Goal: Information Seeking & Learning: Compare options

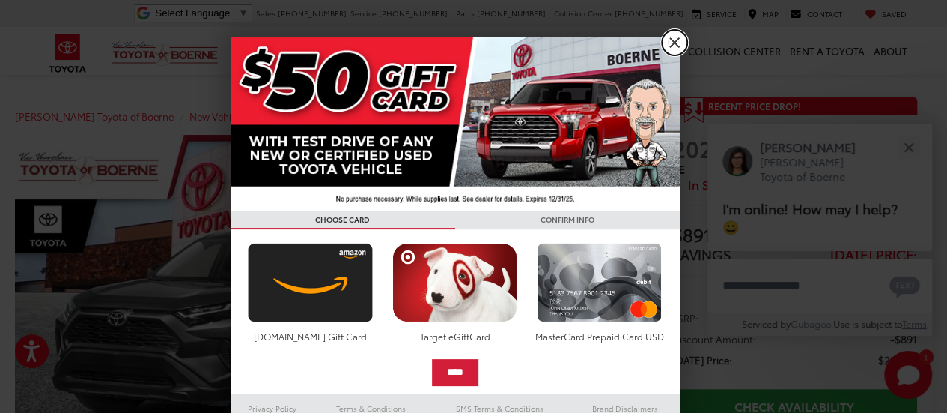
click at [672, 31] on link "X" at bounding box center [674, 42] width 25 height 25
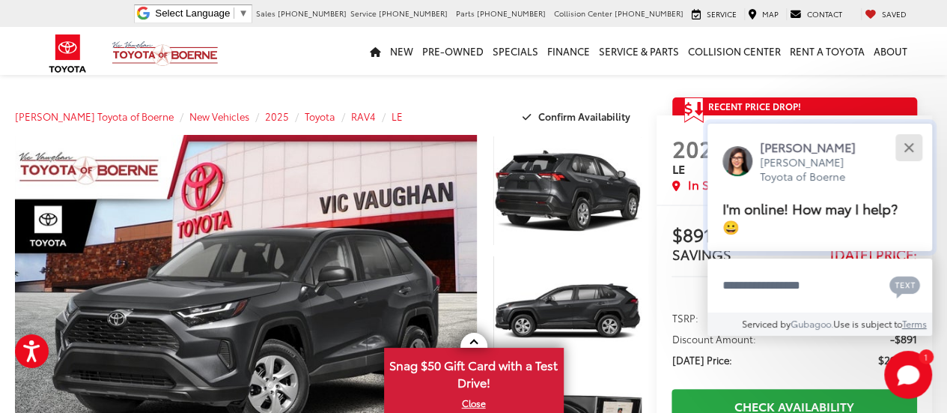
click at [913, 151] on button "Close" at bounding box center [909, 147] width 32 height 32
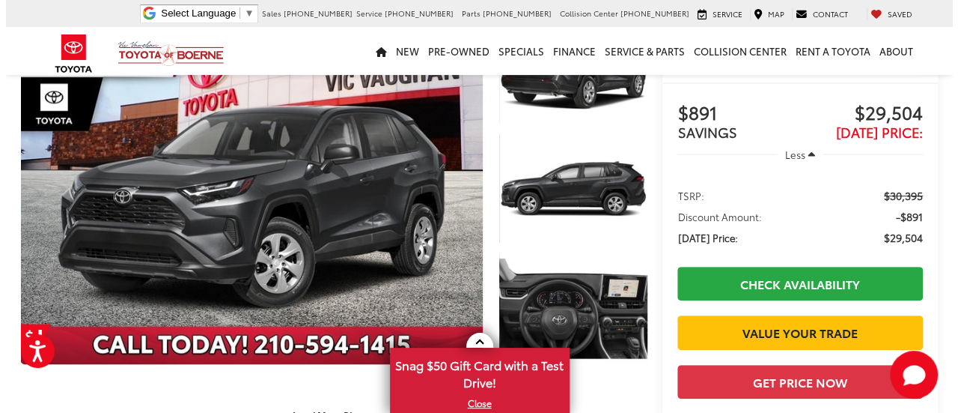
scroll to position [123, 0]
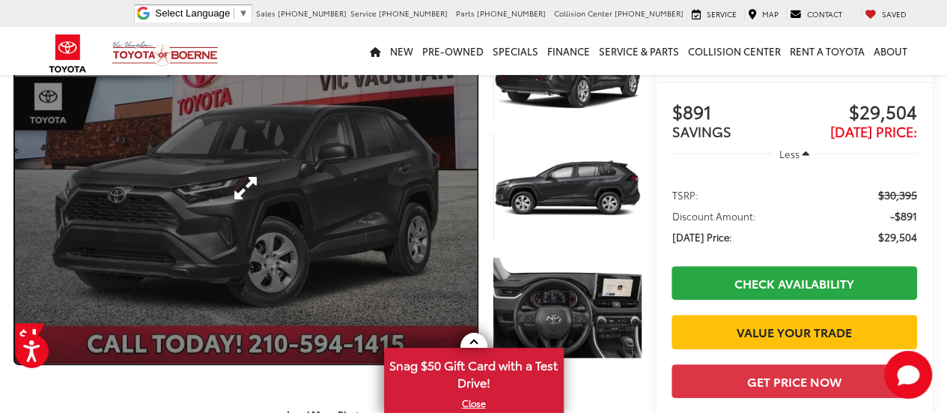
click at [317, 189] on link "Expand Photo 0" at bounding box center [246, 187] width 462 height 351
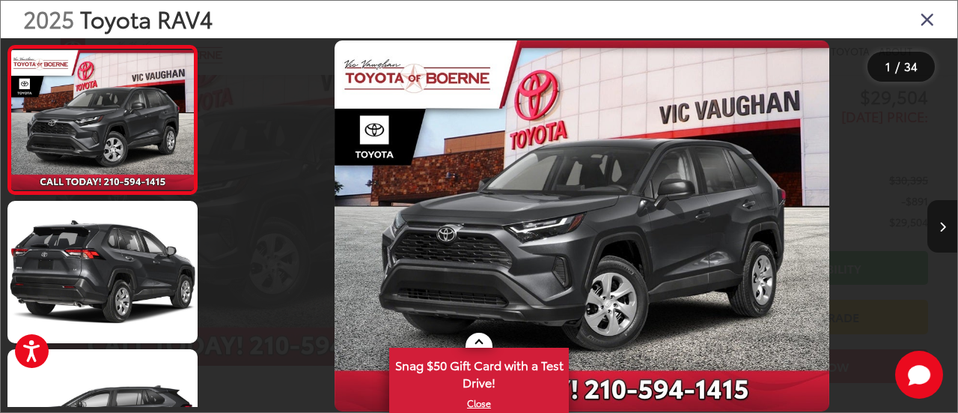
click at [933, 221] on button "Next image" at bounding box center [943, 226] width 30 height 52
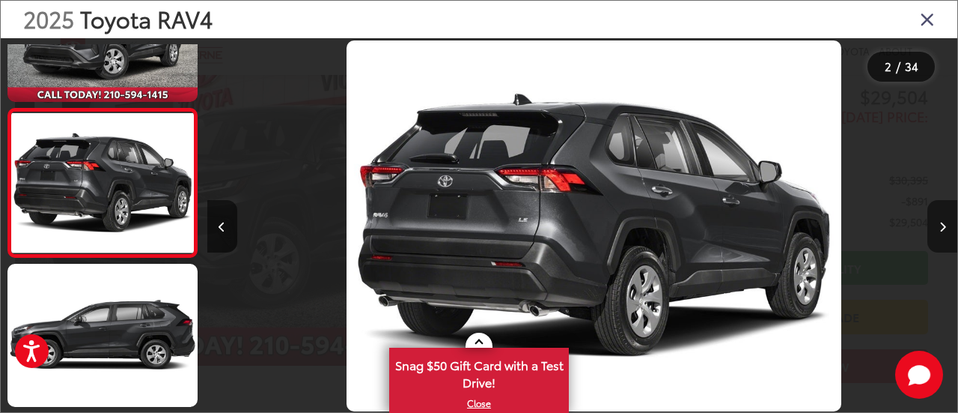
scroll to position [0, 750]
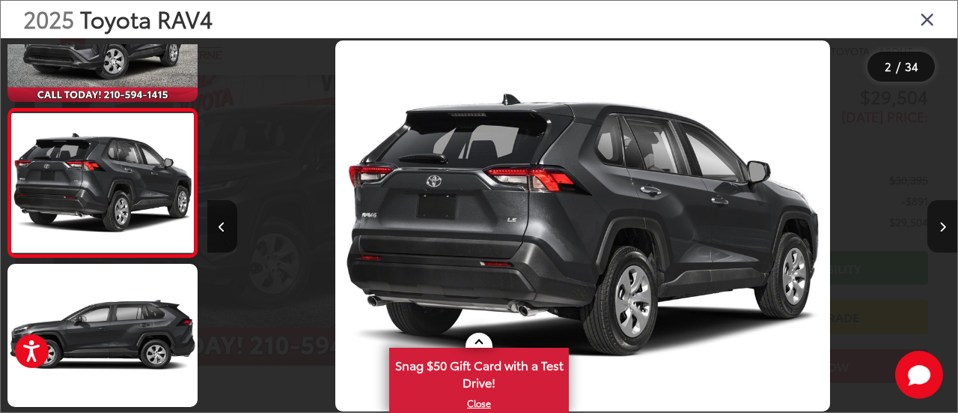
click at [940, 222] on icon "Next image" at bounding box center [943, 227] width 7 height 10
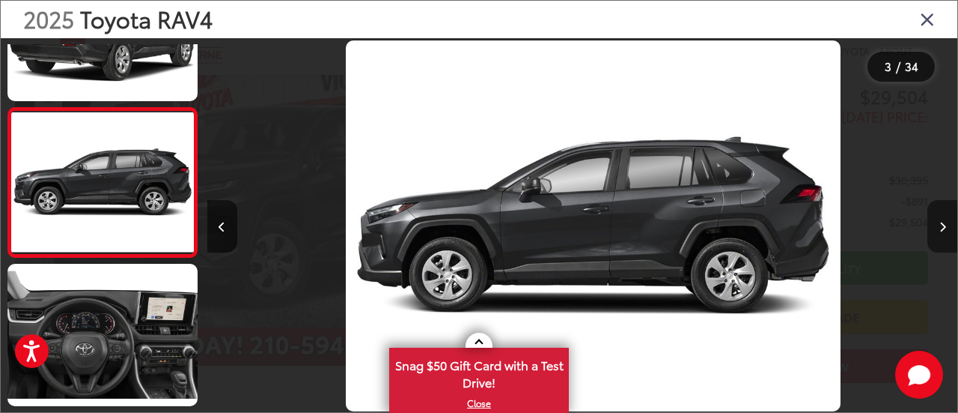
scroll to position [0, 1502]
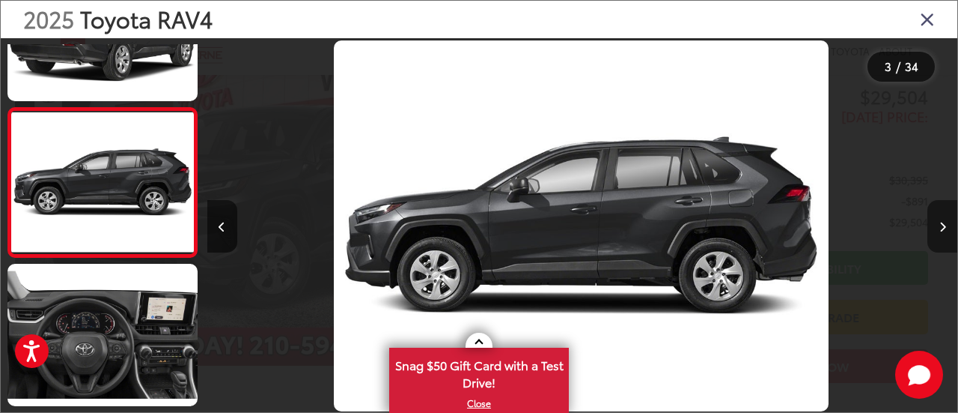
click at [940, 222] on icon "Next image" at bounding box center [943, 227] width 7 height 10
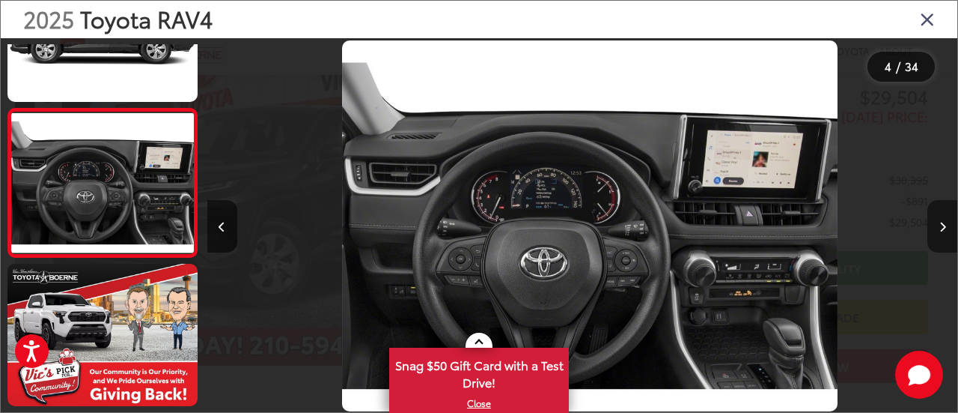
scroll to position [0, 2252]
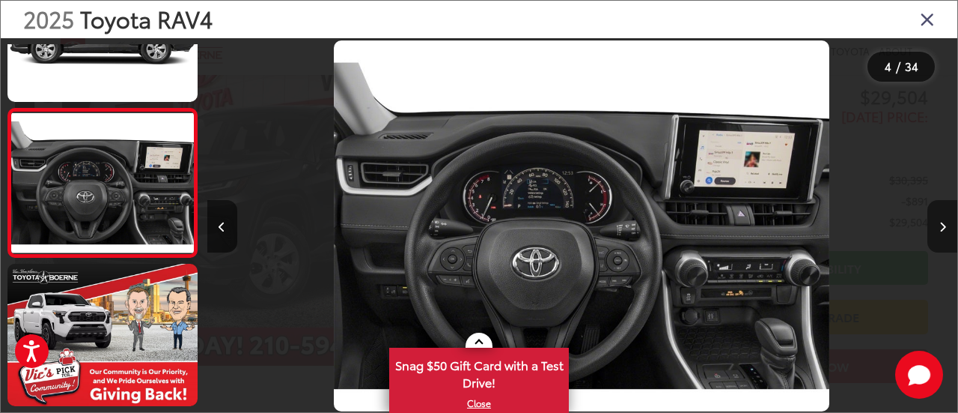
click at [943, 223] on icon "Next image" at bounding box center [943, 227] width 7 height 10
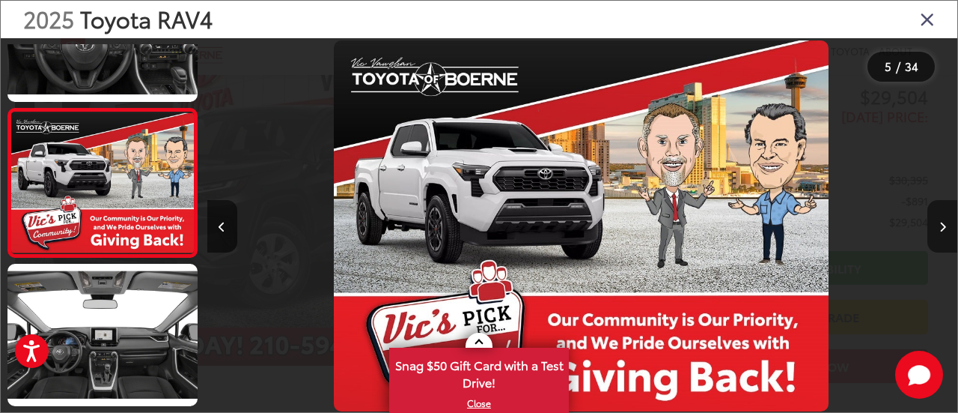
scroll to position [0, 3004]
click at [943, 223] on icon "Next image" at bounding box center [943, 227] width 7 height 10
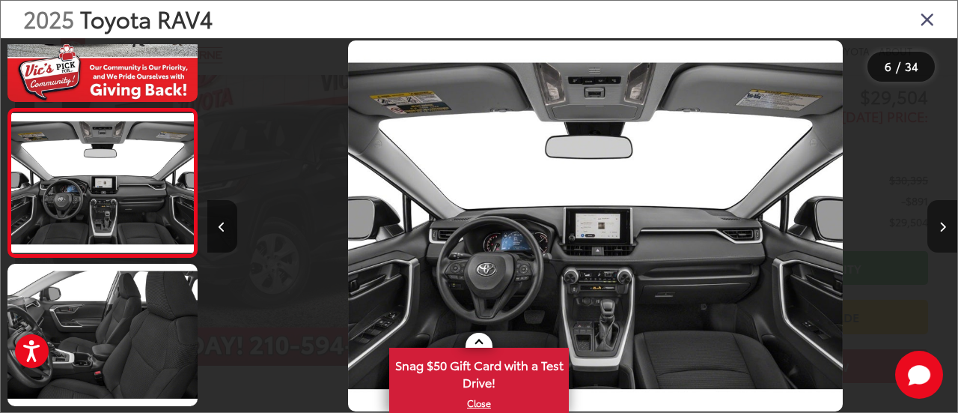
scroll to position [0, 3754]
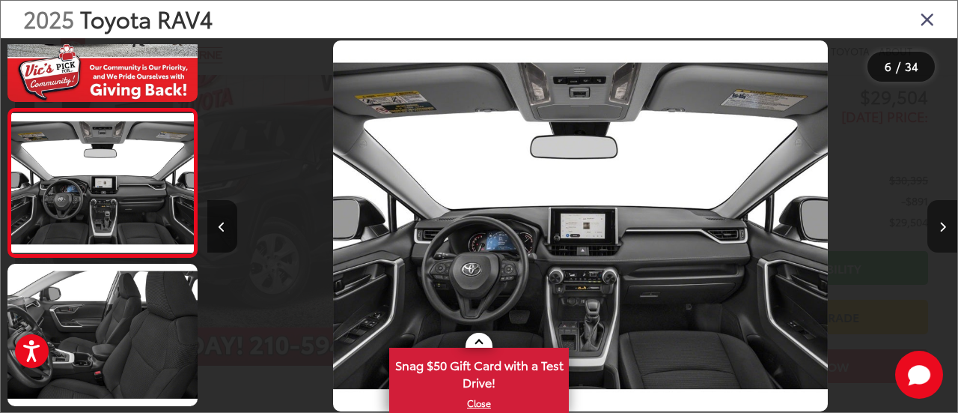
click at [943, 223] on icon "Next image" at bounding box center [943, 227] width 7 height 10
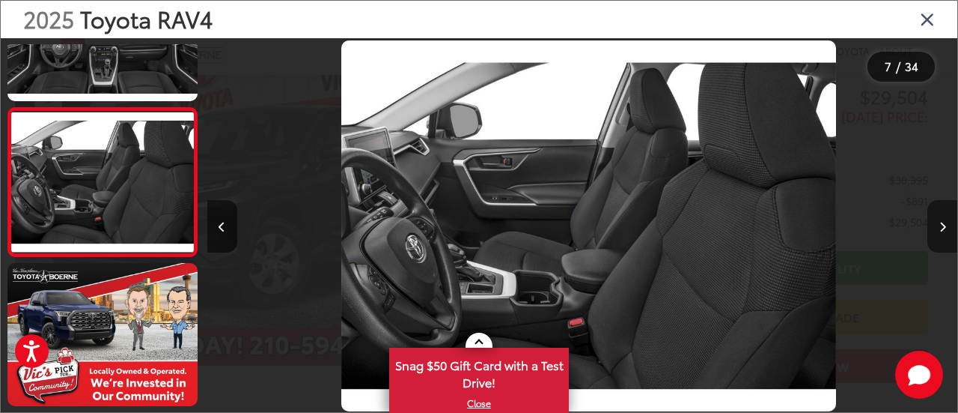
scroll to position [0, 4505]
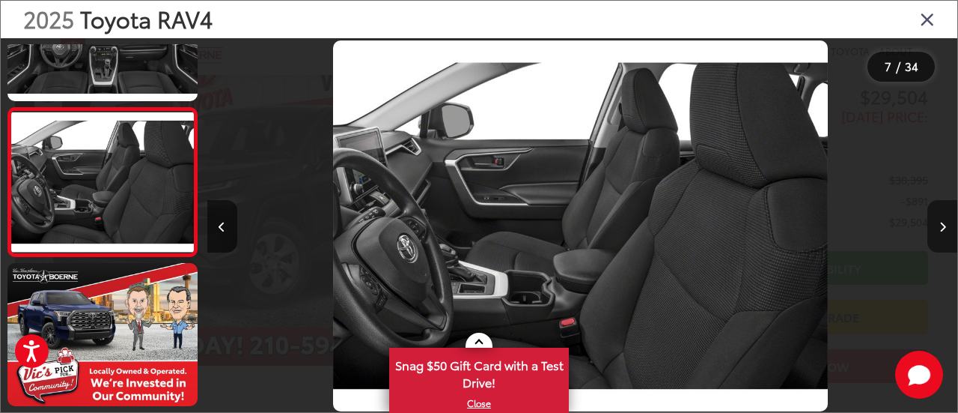
click at [943, 223] on icon "Next image" at bounding box center [943, 227] width 7 height 10
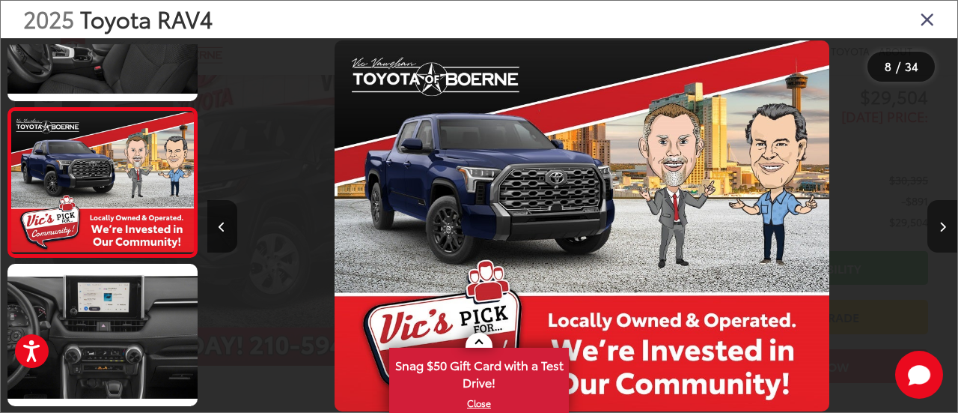
scroll to position [0, 5256]
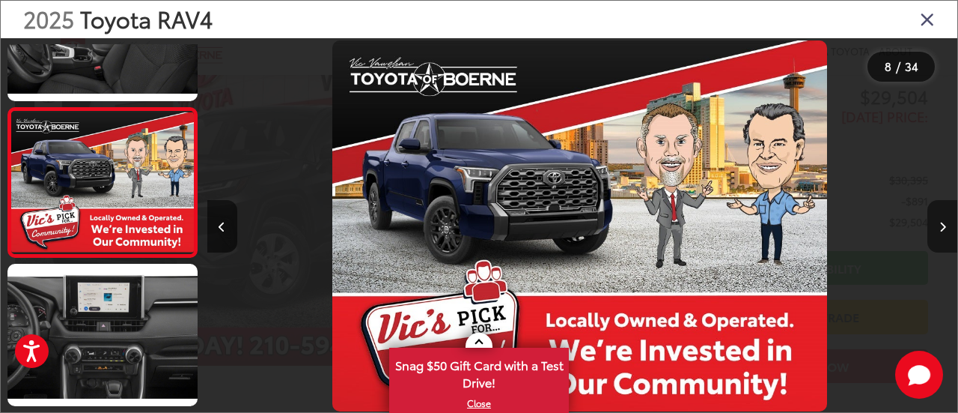
click at [943, 223] on icon "Next image" at bounding box center [943, 227] width 7 height 10
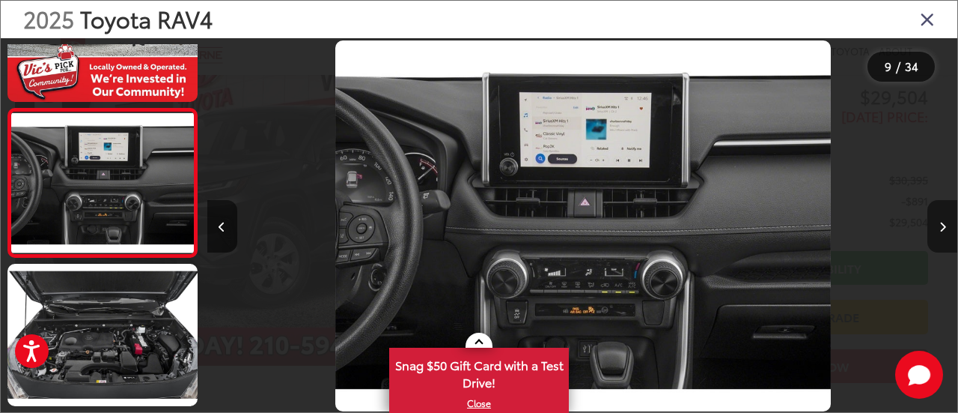
scroll to position [0, 6007]
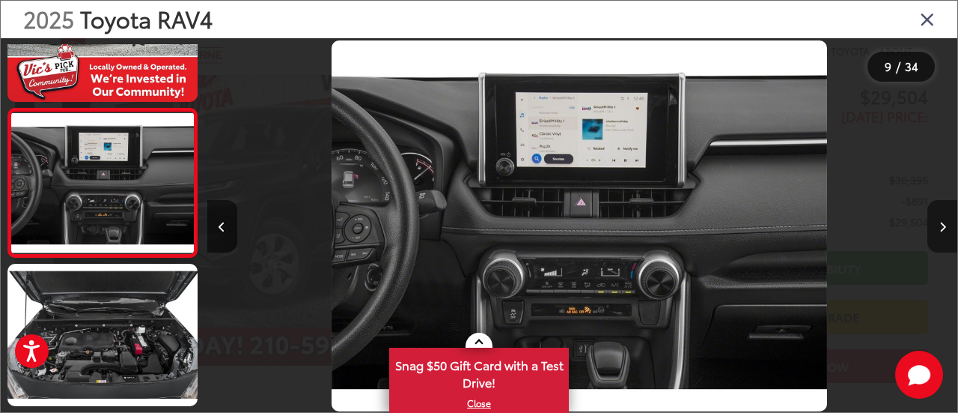
click at [943, 223] on icon "Next image" at bounding box center [943, 227] width 7 height 10
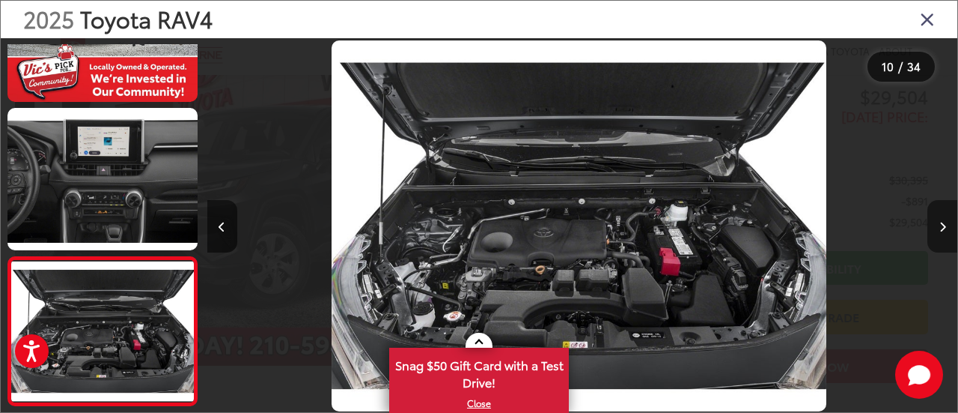
scroll to position [1274, 0]
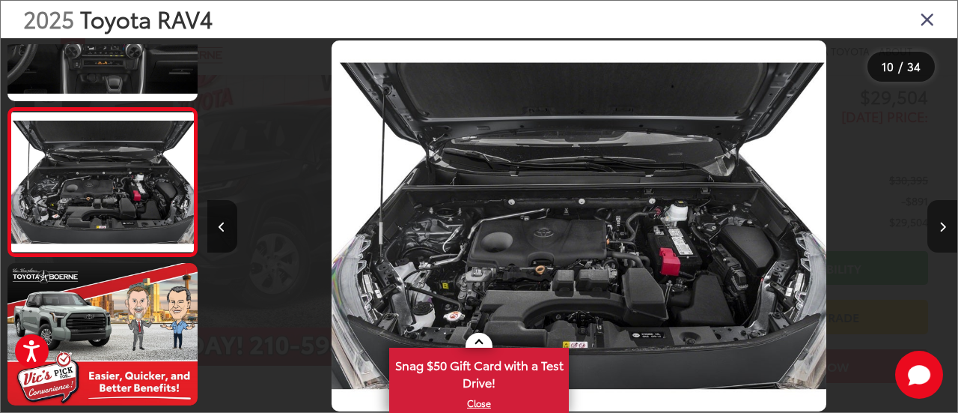
click at [946, 225] on icon "Next image" at bounding box center [943, 227] width 7 height 10
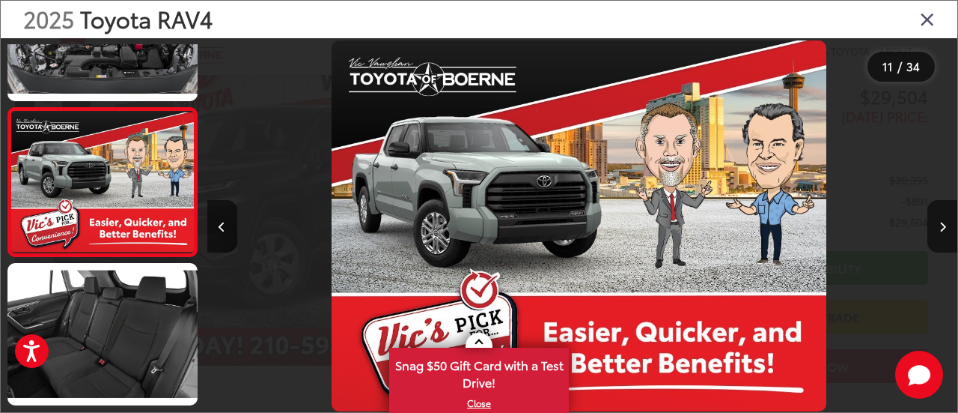
scroll to position [0, 7509]
click at [944, 234] on button "Next image" at bounding box center [943, 226] width 30 height 52
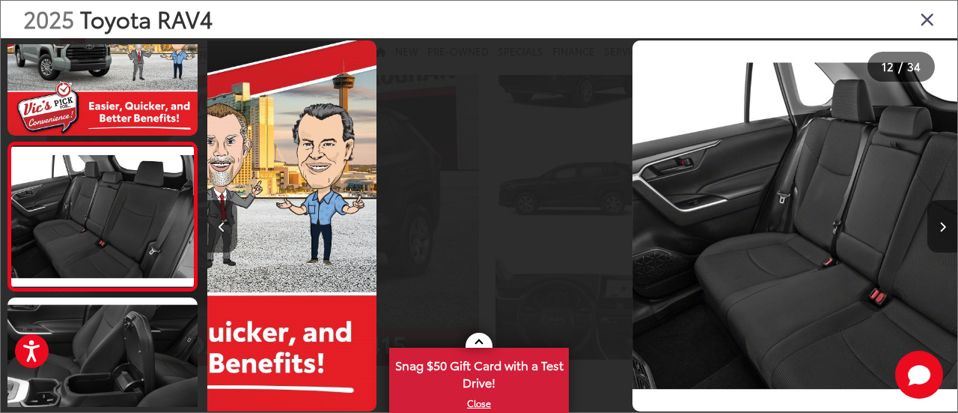
scroll to position [0, 0]
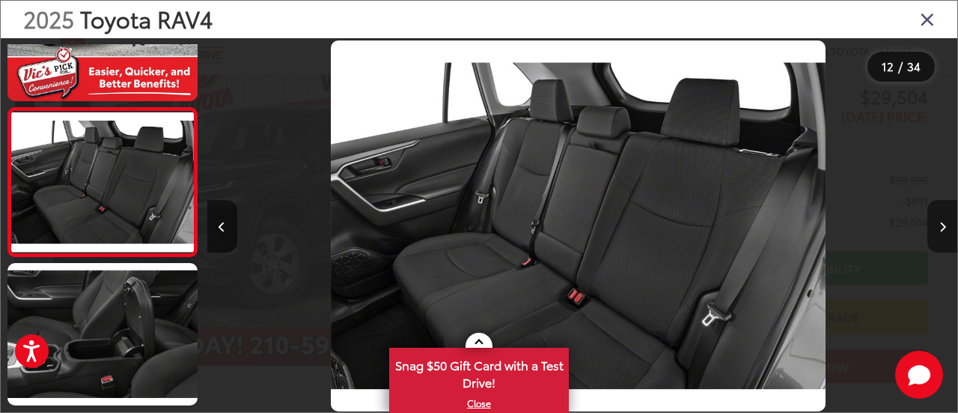
click at [946, 225] on button "Next image" at bounding box center [943, 226] width 30 height 52
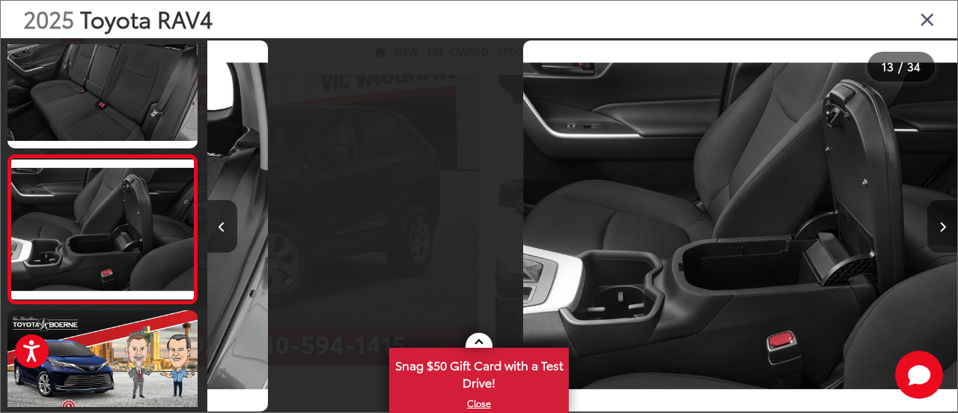
scroll to position [1710, 0]
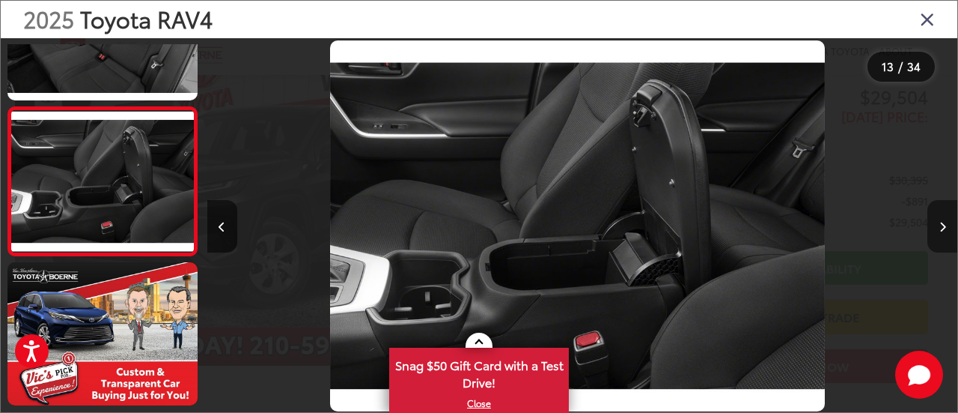
click at [946, 225] on button "Next image" at bounding box center [943, 226] width 30 height 52
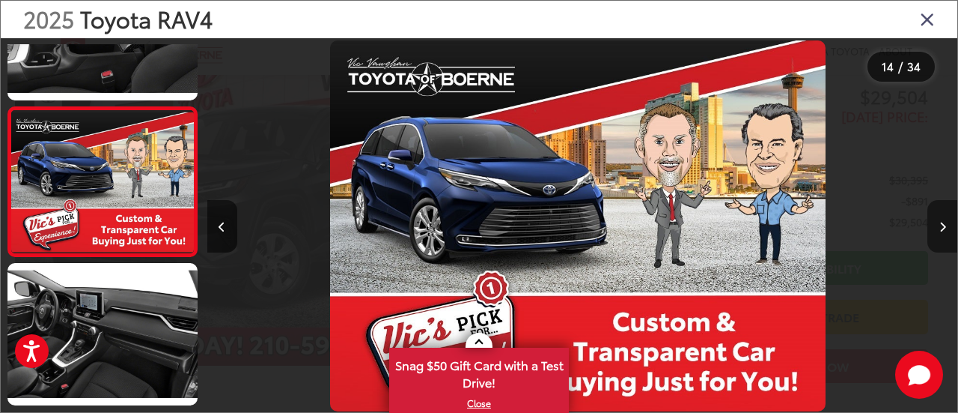
scroll to position [0, 9762]
click at [946, 225] on button "Next image" at bounding box center [943, 226] width 30 height 52
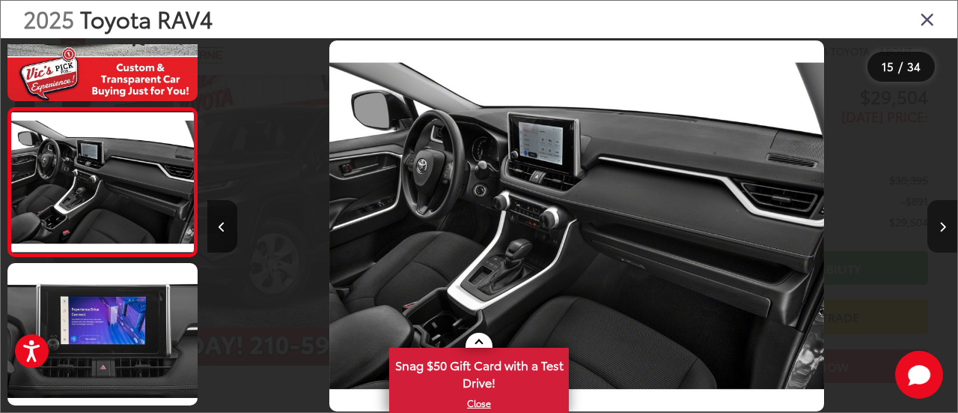
click at [946, 225] on button "Next image" at bounding box center [943, 226] width 30 height 52
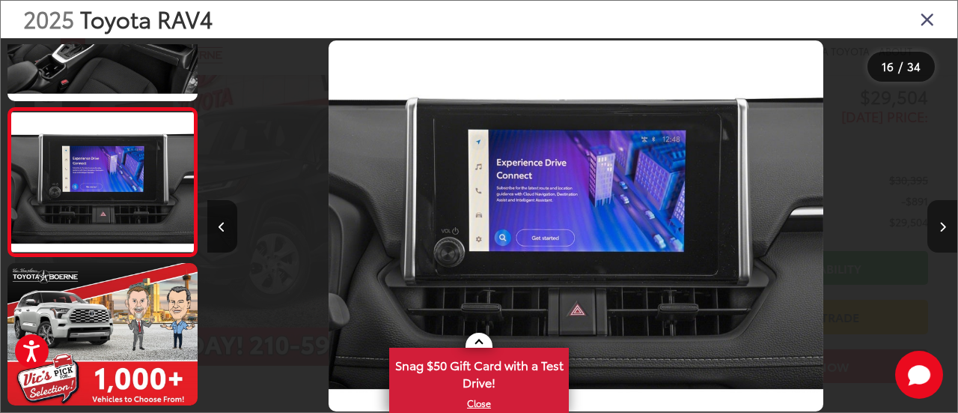
click at [946, 225] on button "Next image" at bounding box center [943, 226] width 30 height 52
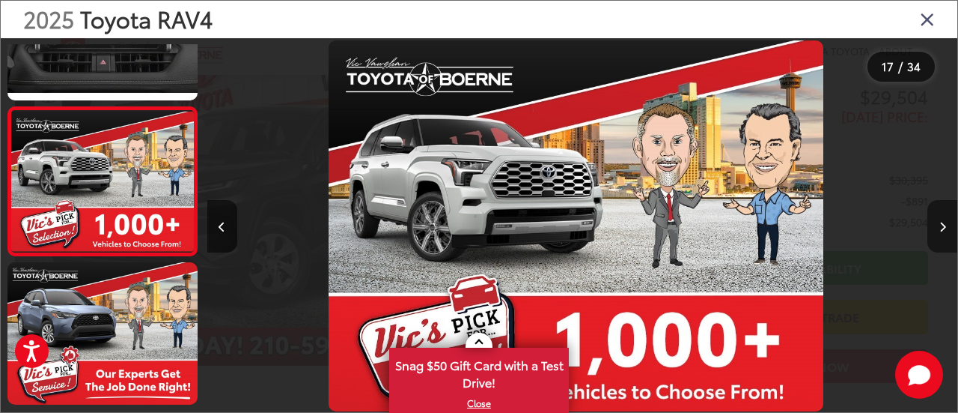
click at [946, 225] on button "Next image" at bounding box center [943, 226] width 30 height 52
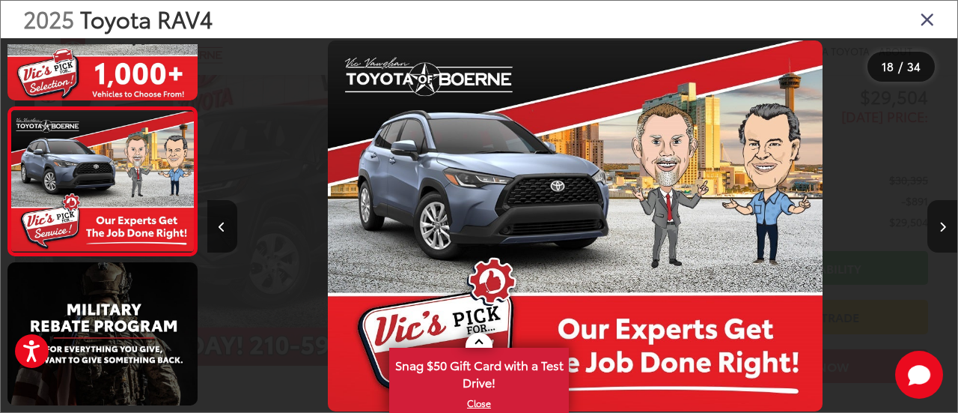
click at [946, 225] on button "Next image" at bounding box center [943, 226] width 30 height 52
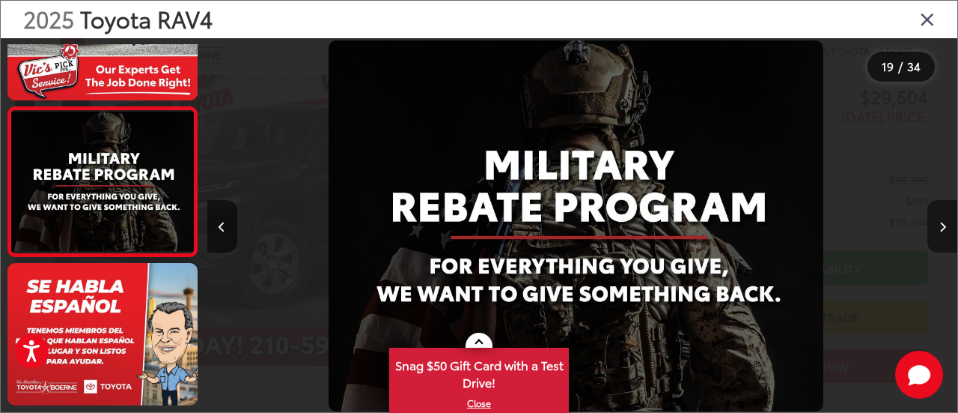
click at [946, 225] on button "Next image" at bounding box center [943, 226] width 30 height 52
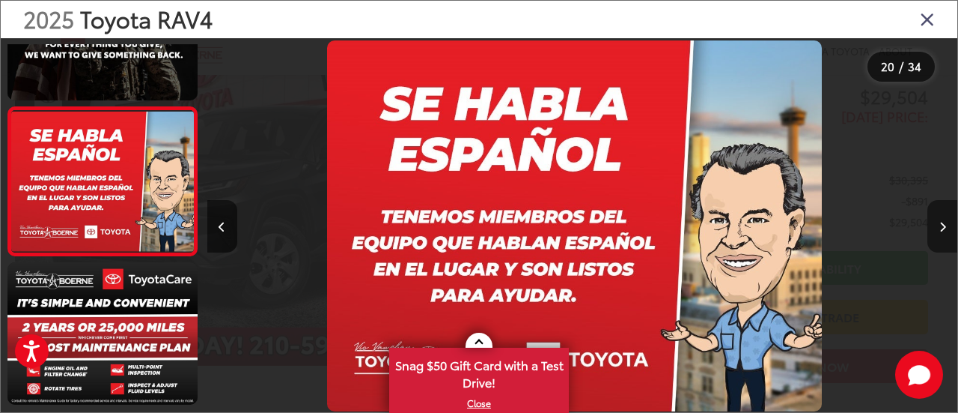
click at [946, 225] on button "Next image" at bounding box center [943, 226] width 30 height 52
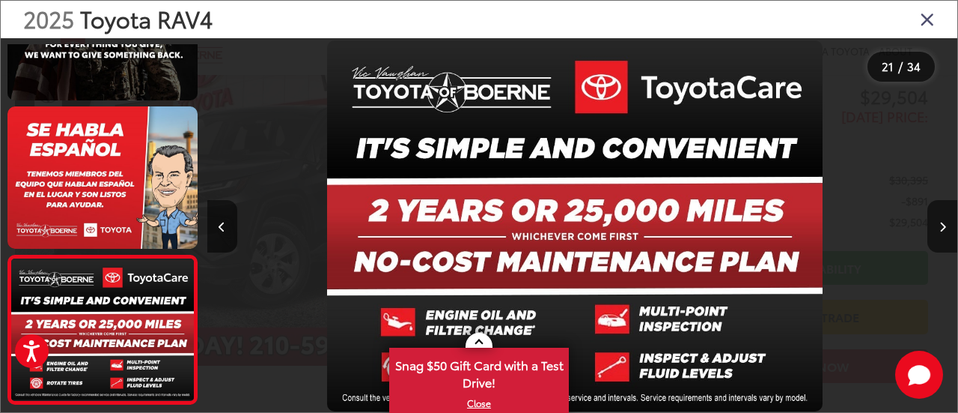
scroll to position [2907, 0]
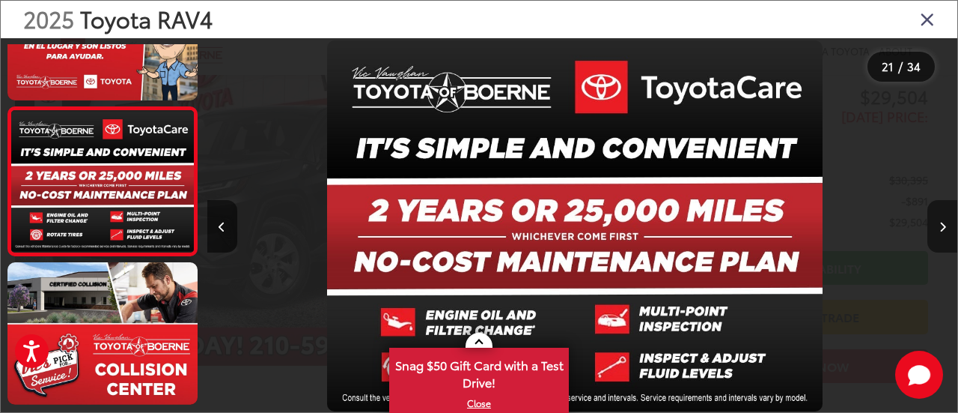
click at [946, 234] on button "Next image" at bounding box center [943, 226] width 30 height 52
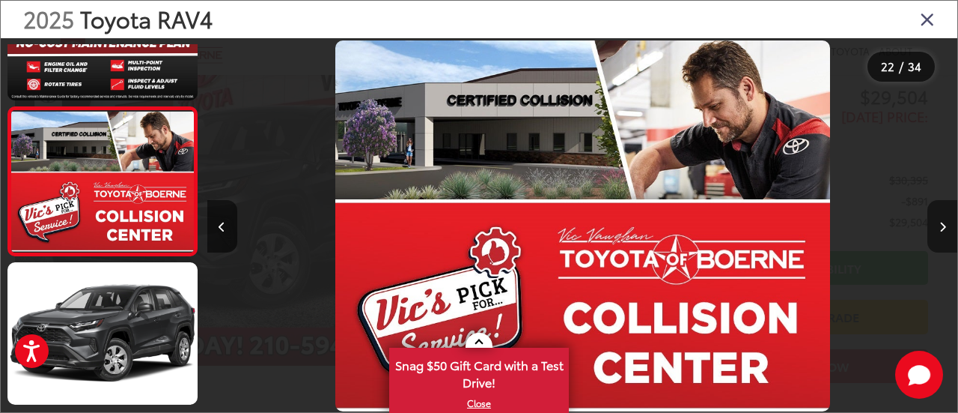
scroll to position [0, 15770]
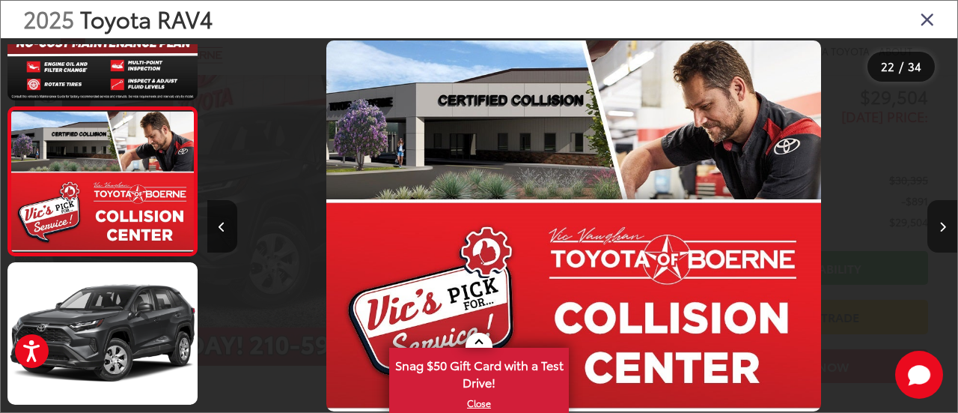
click at [946, 234] on button "Next image" at bounding box center [943, 226] width 30 height 52
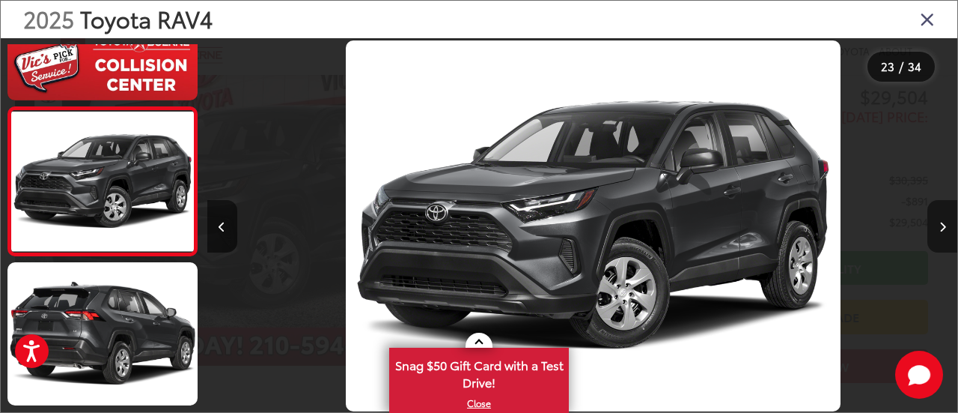
scroll to position [0, 16520]
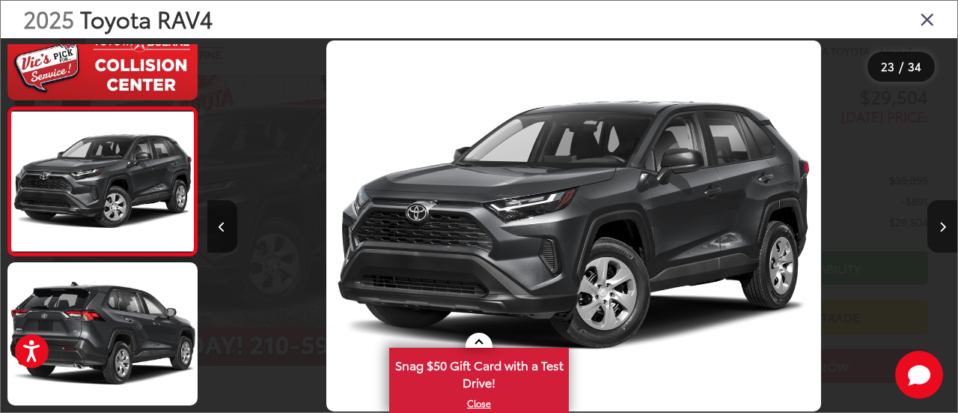
click at [946, 234] on button "Next image" at bounding box center [943, 226] width 30 height 52
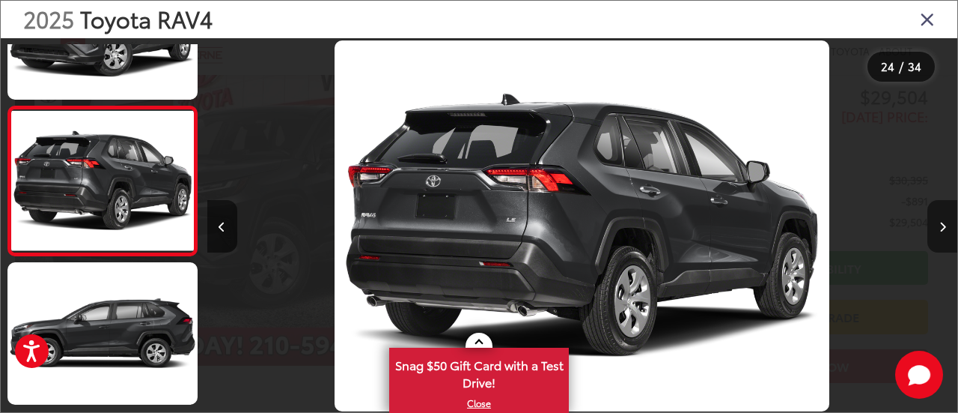
scroll to position [0, 17271]
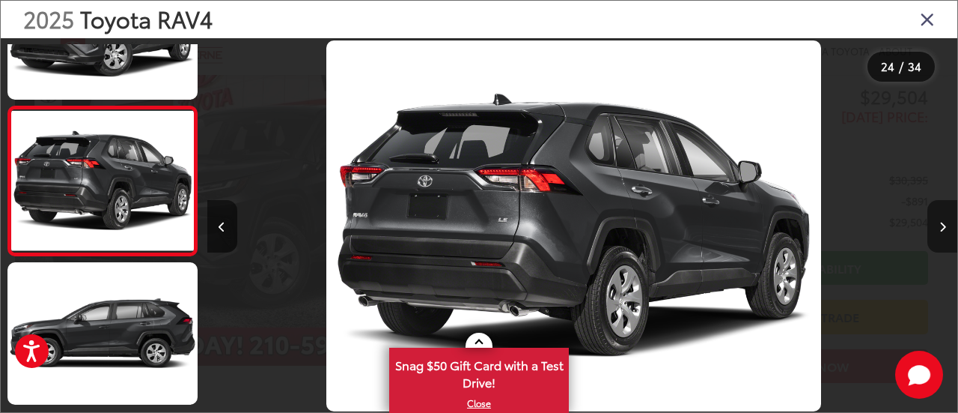
click at [946, 234] on button "Next image" at bounding box center [943, 226] width 30 height 52
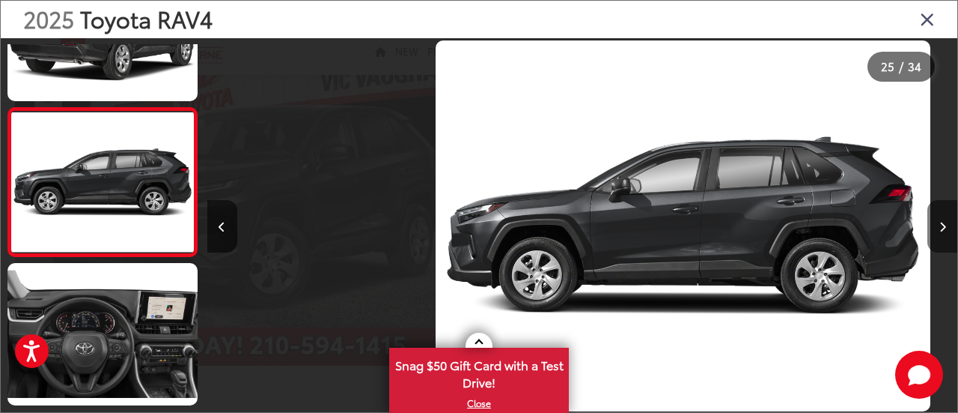
scroll to position [3500, 0]
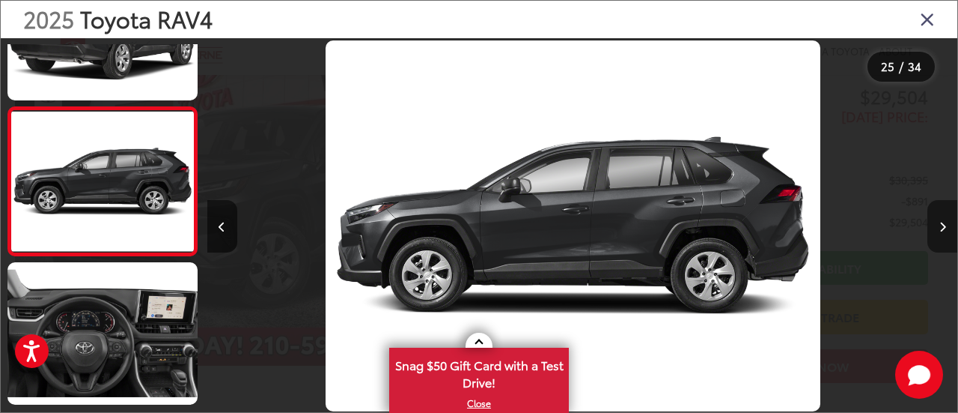
click at [946, 234] on button "Next image" at bounding box center [943, 226] width 30 height 52
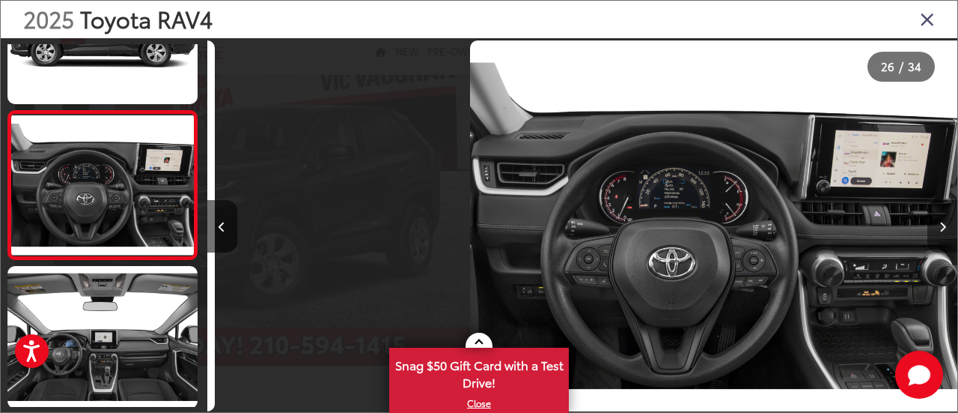
scroll to position [3649, 0]
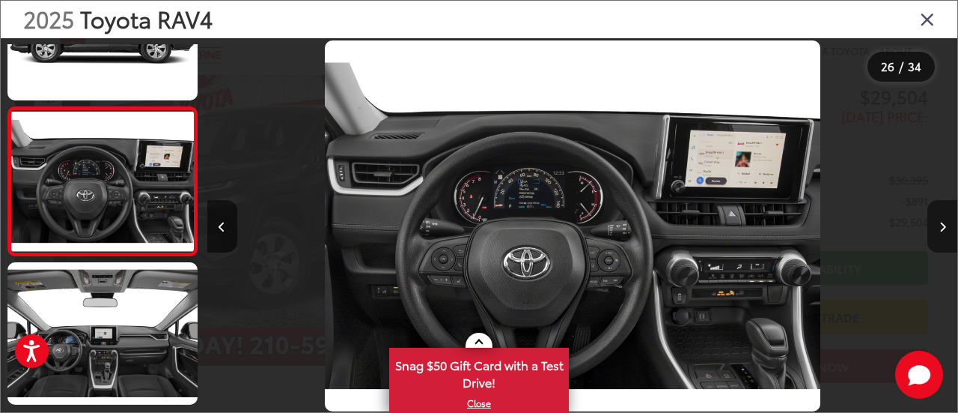
click at [946, 234] on button "Next image" at bounding box center [943, 226] width 30 height 52
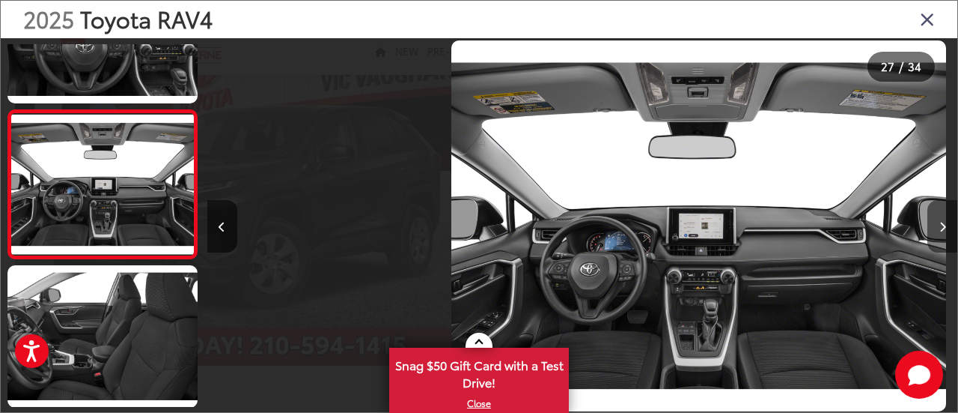
scroll to position [3798, 0]
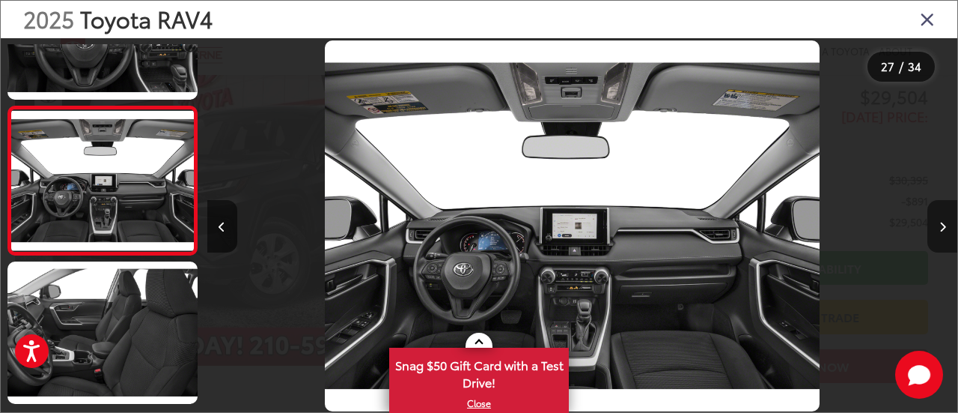
click at [946, 234] on button "Next image" at bounding box center [943, 226] width 30 height 52
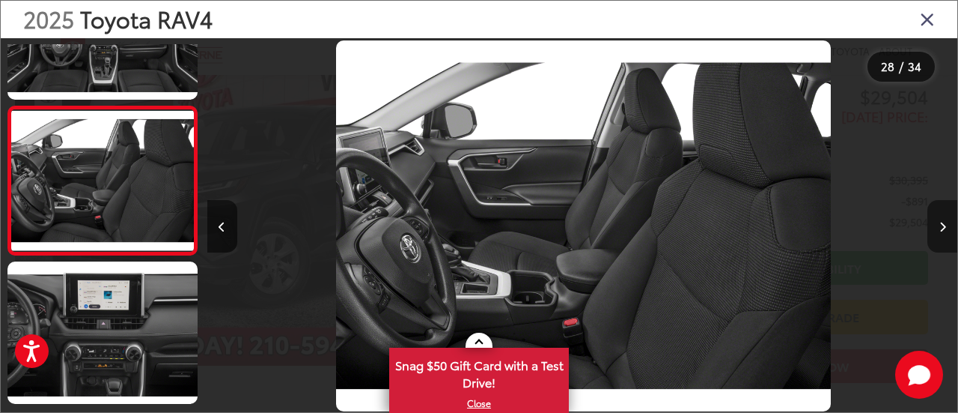
scroll to position [0, 20275]
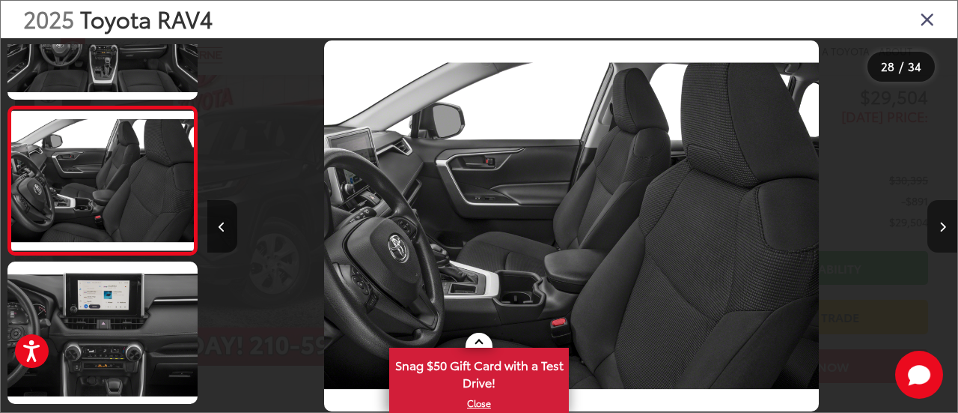
click at [946, 234] on button "Next image" at bounding box center [943, 226] width 30 height 52
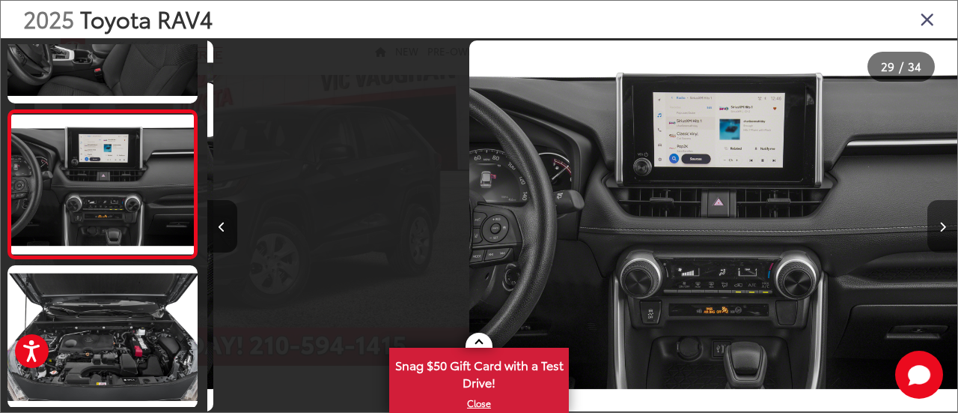
scroll to position [4094, 0]
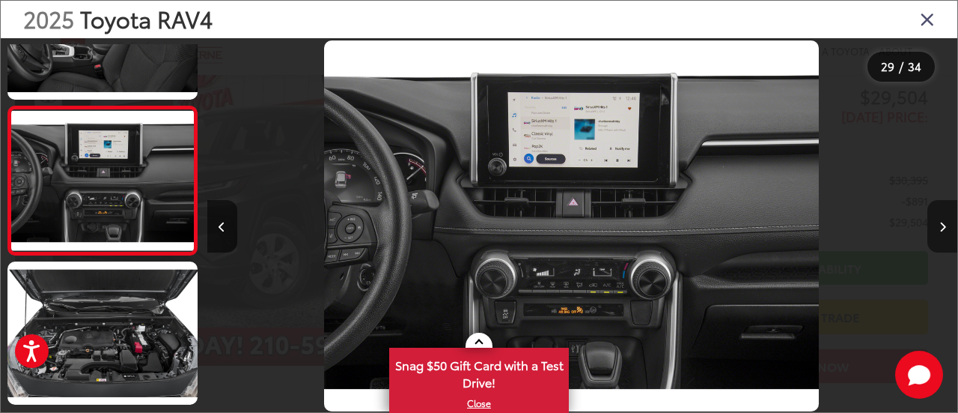
click at [946, 234] on button "Next image" at bounding box center [943, 226] width 30 height 52
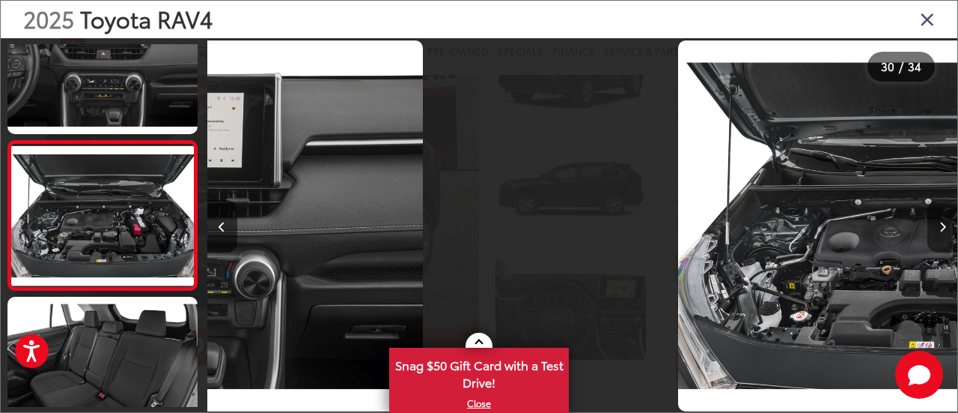
scroll to position [4240, 0]
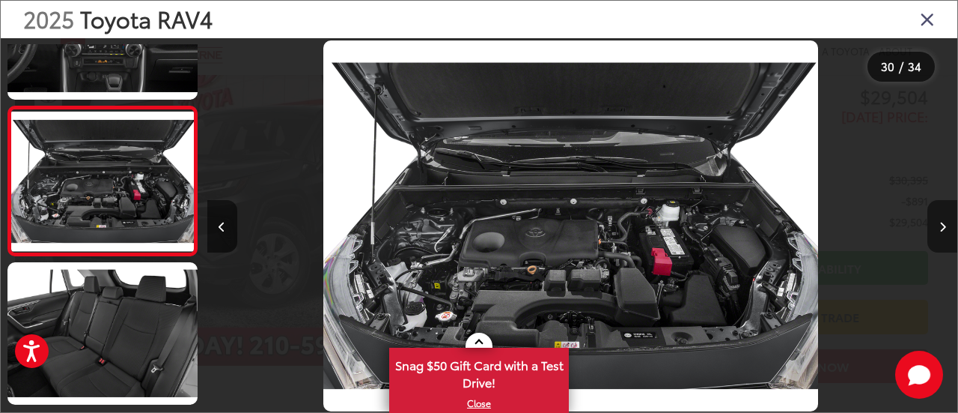
click at [946, 234] on button "Next image" at bounding box center [943, 226] width 30 height 52
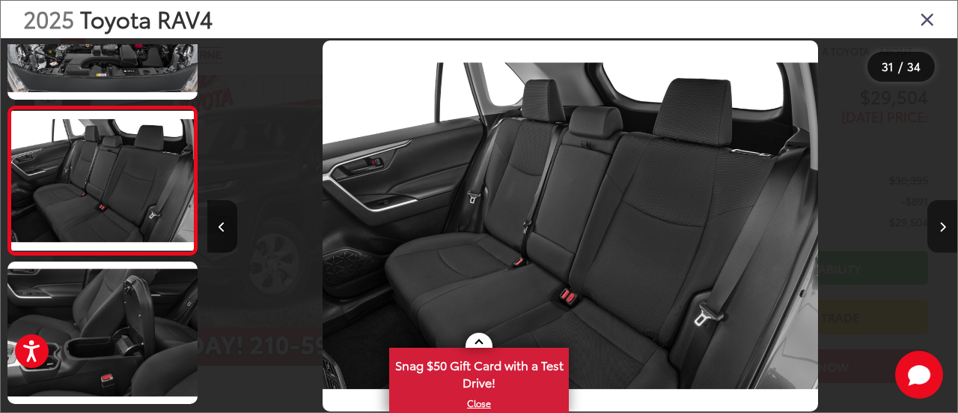
click at [946, 234] on button "Next image" at bounding box center [943, 226] width 30 height 52
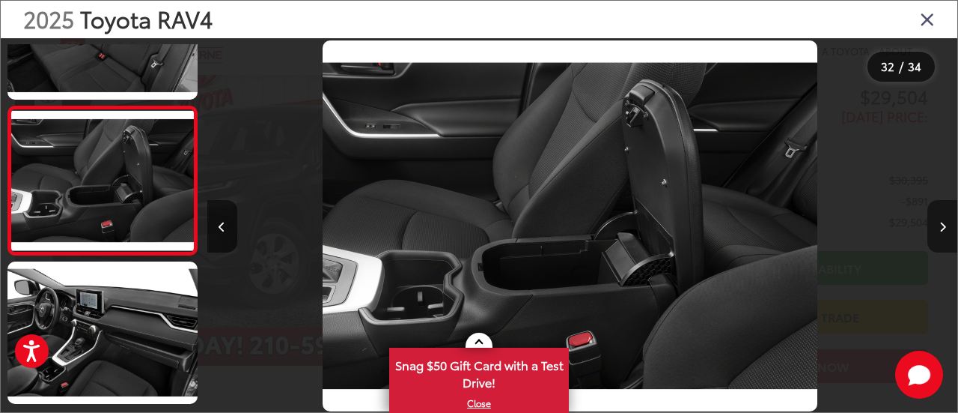
click at [946, 234] on button "Next image" at bounding box center [943, 226] width 30 height 52
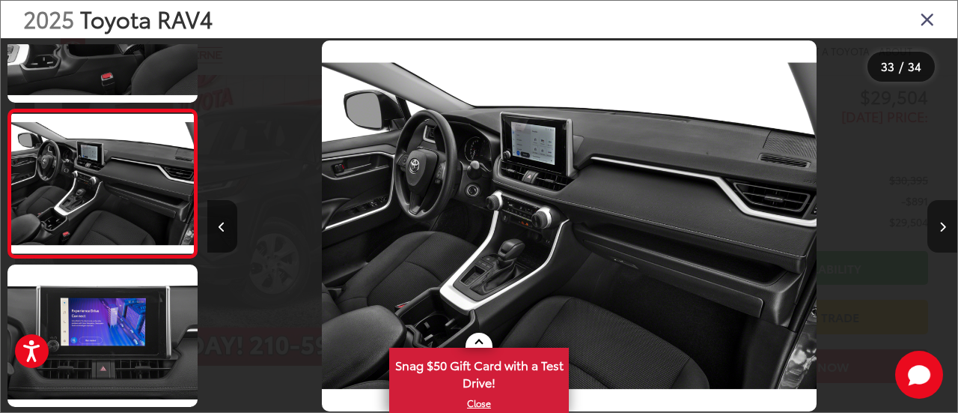
click at [946, 234] on button "Next image" at bounding box center [943, 226] width 30 height 52
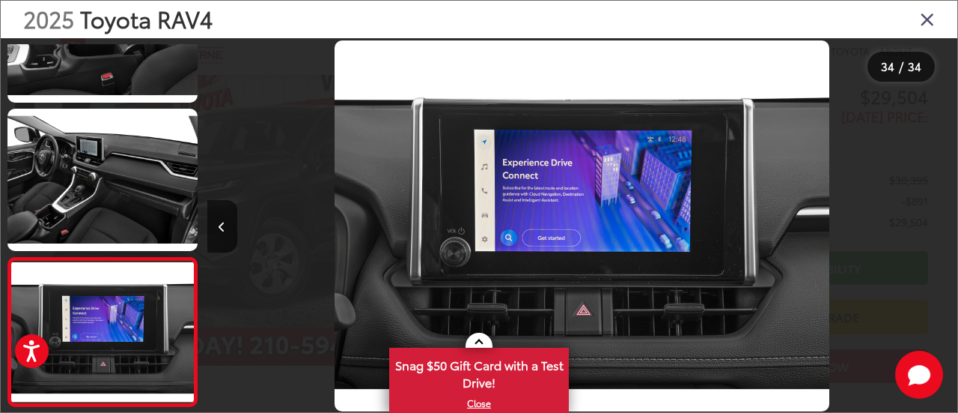
click at [946, 234] on div at bounding box center [864, 225] width 188 height 375
click at [929, 22] on icon "Close gallery" at bounding box center [927, 18] width 15 height 19
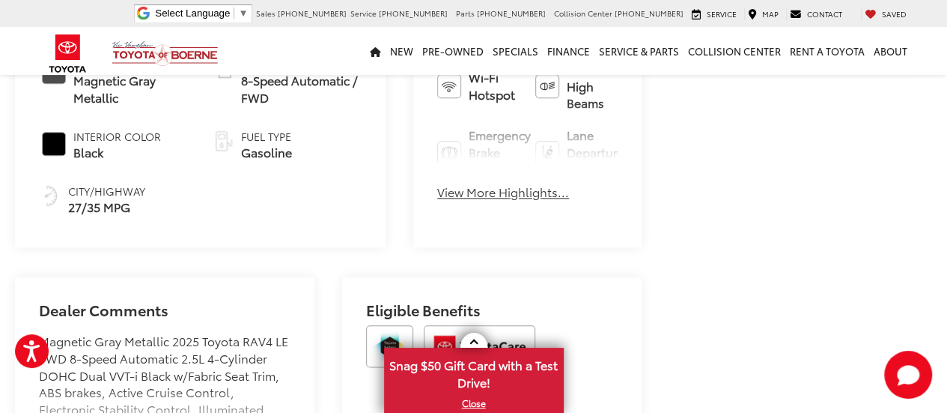
click at [463, 183] on button "View More Highlights..." at bounding box center [503, 191] width 132 height 17
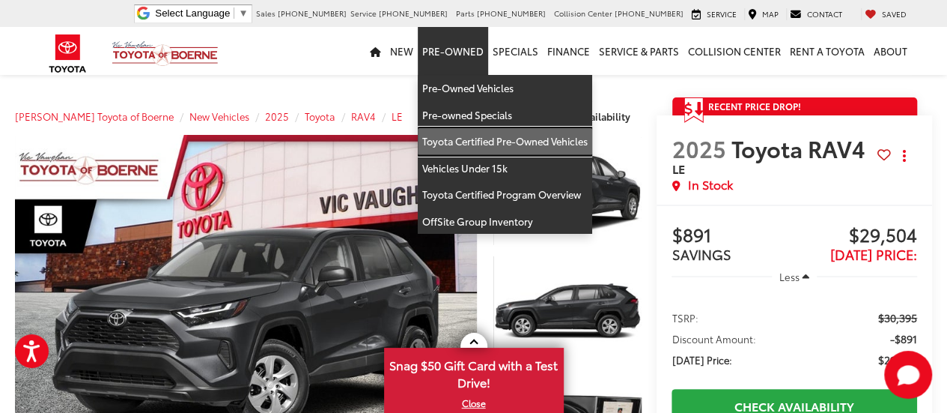
click at [457, 142] on link "Toyota Certified Pre-Owned Vehicles" at bounding box center [505, 141] width 174 height 27
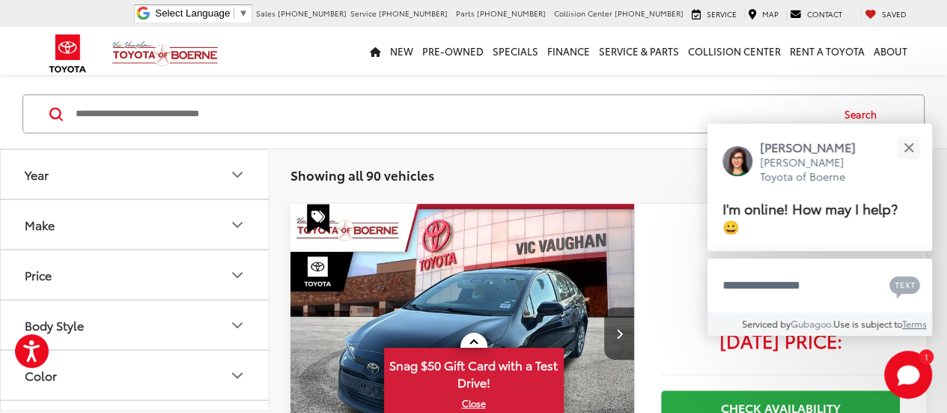
scroll to position [109, 0]
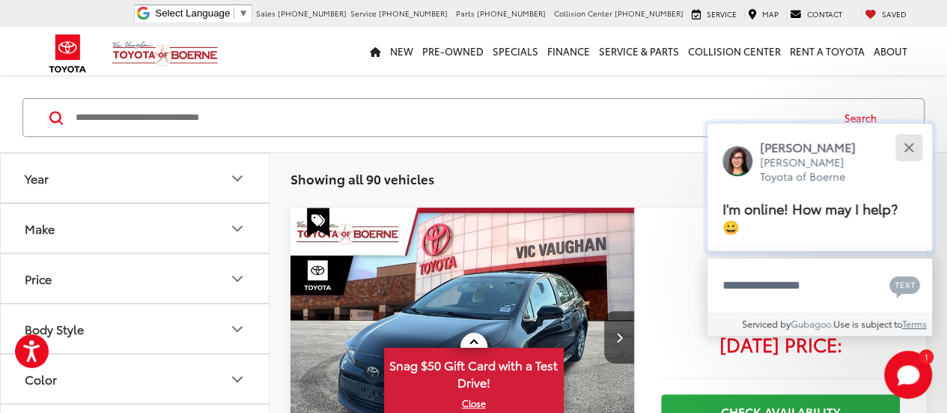
click at [912, 148] on button "Close" at bounding box center [909, 147] width 32 height 32
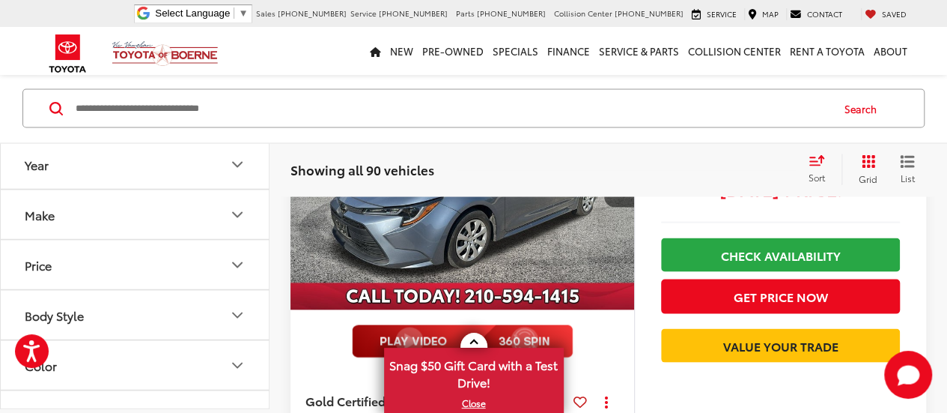
scroll to position [1363, 0]
click at [238, 214] on icon "Make" at bounding box center [237, 215] width 9 height 4
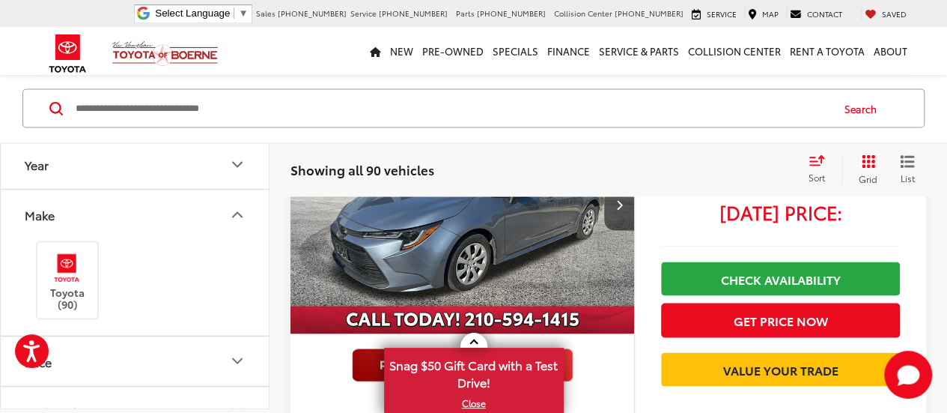
click at [237, 214] on icon "Make" at bounding box center [237, 215] width 18 height 18
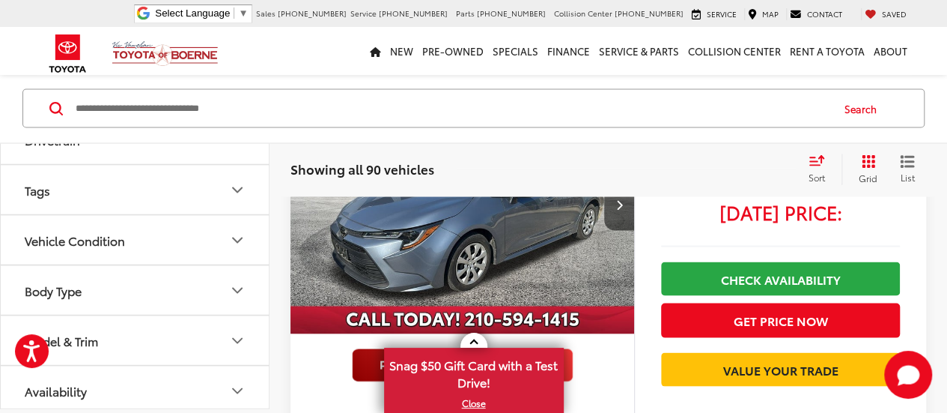
scroll to position [425, 0]
click at [142, 344] on button "Model & Trim" at bounding box center [136, 341] width 270 height 49
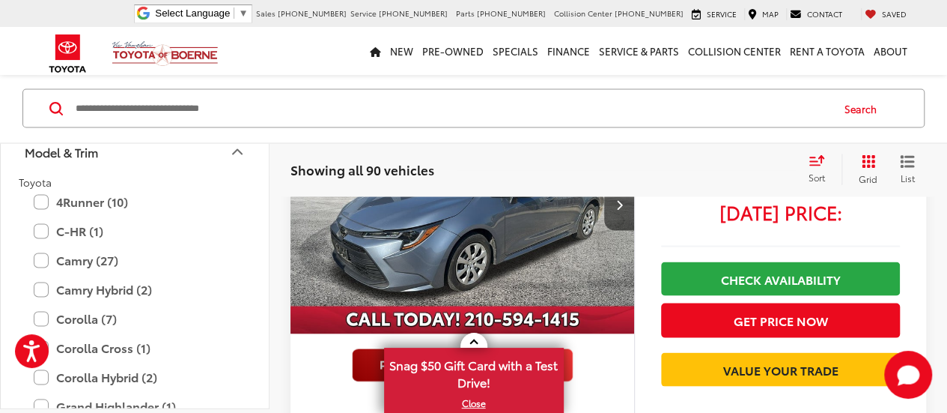
scroll to position [618, 0]
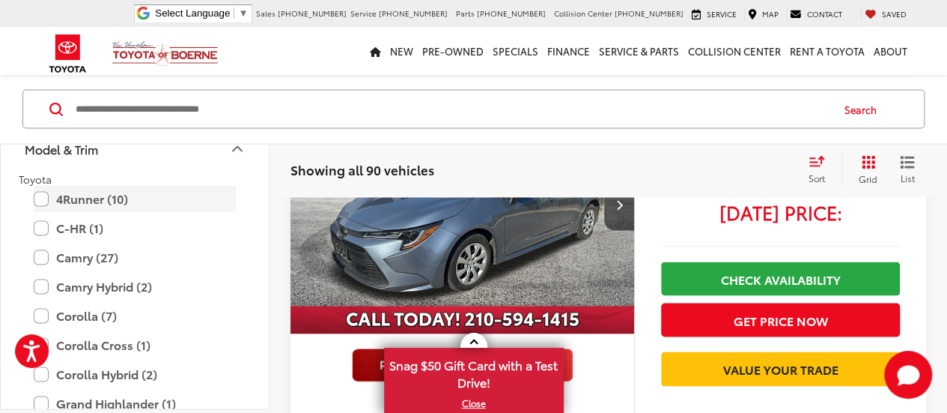
click at [45, 194] on label "4Runner (10)" at bounding box center [135, 198] width 202 height 26
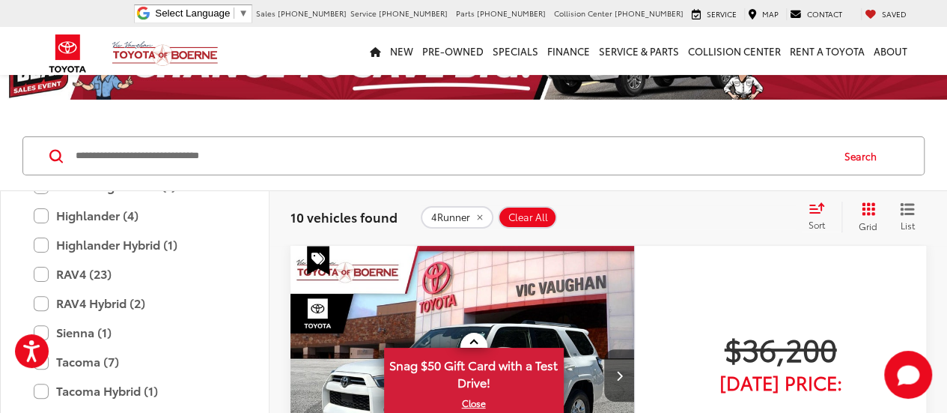
scroll to position [887, 0]
click at [39, 270] on label "RAV4 (23)" at bounding box center [135, 274] width 202 height 26
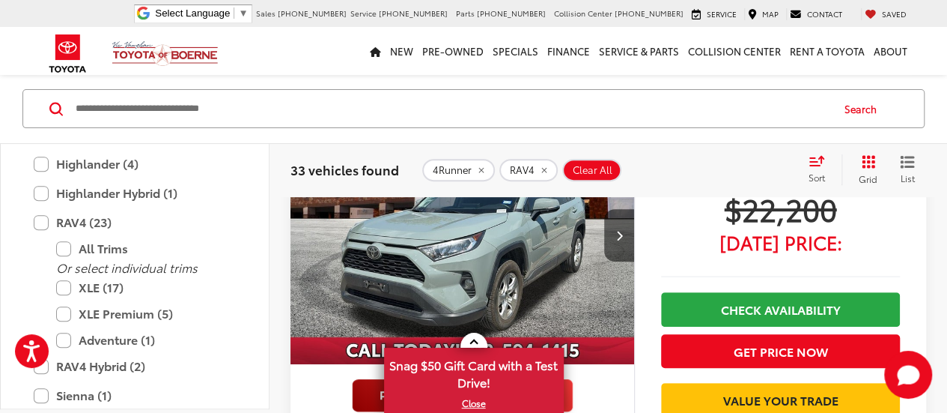
scroll to position [204, 0]
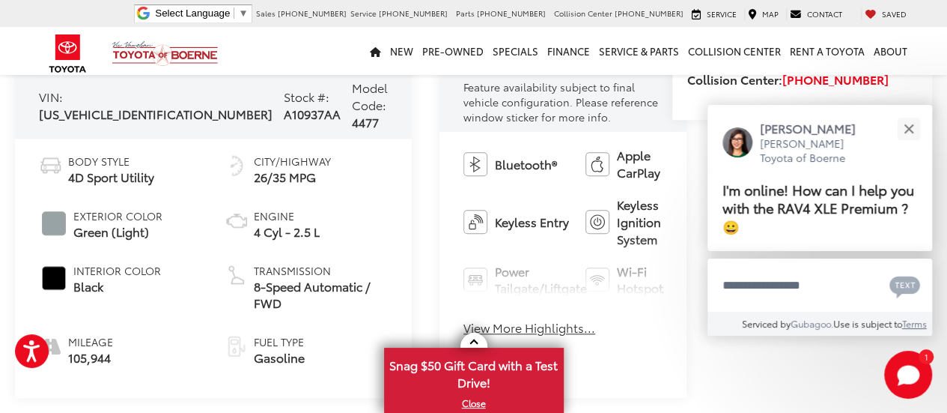
scroll to position [632, 0]
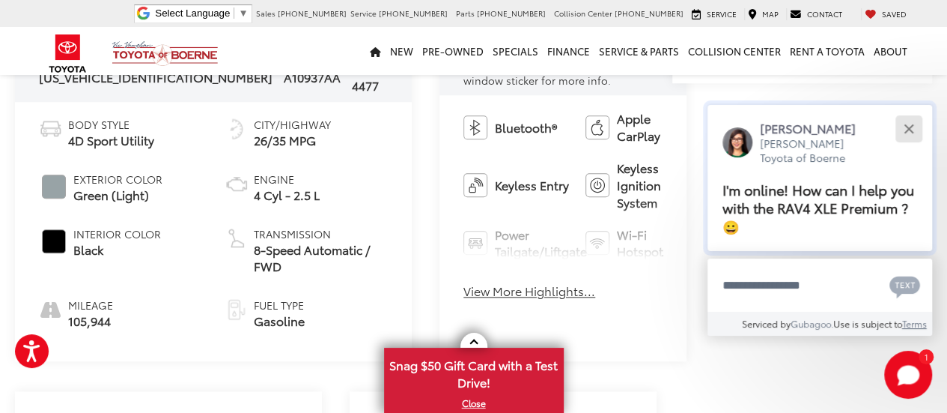
click at [914, 130] on button "Close" at bounding box center [909, 128] width 32 height 32
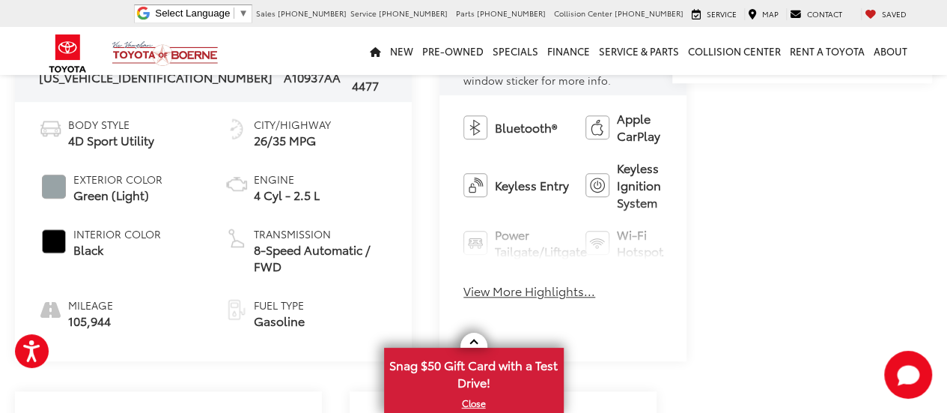
click at [463, 282] on button "View More Highlights..." at bounding box center [529, 290] width 132 height 17
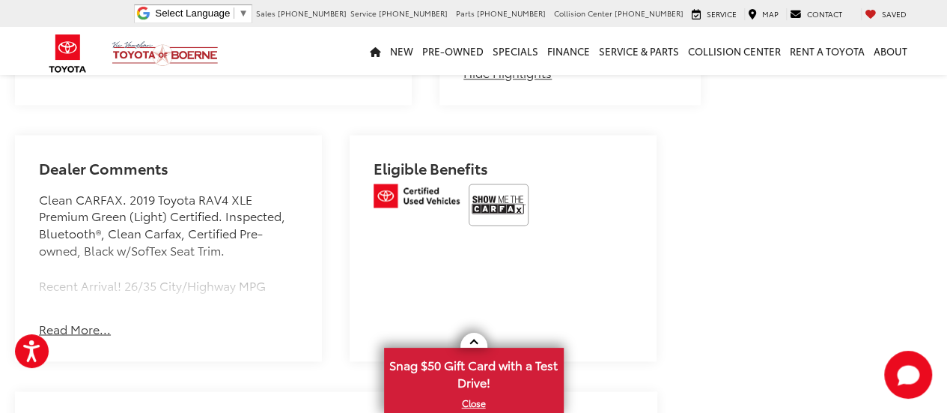
scroll to position [1134, 0]
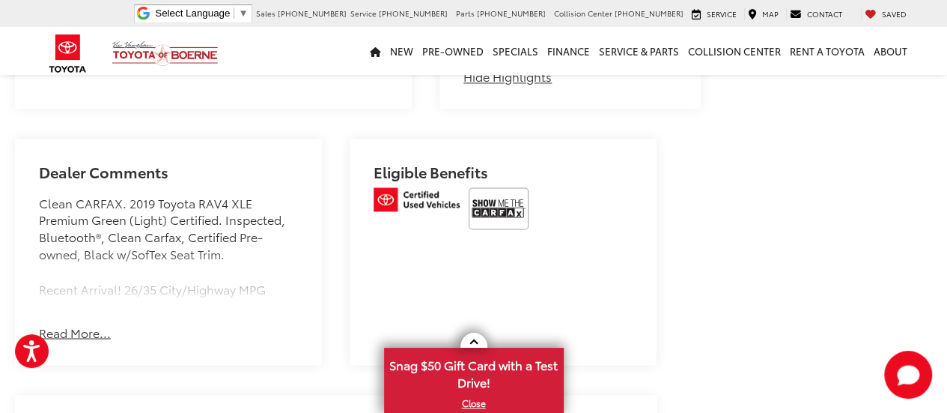
click at [81, 323] on button "Read More..." at bounding box center [75, 331] width 72 height 17
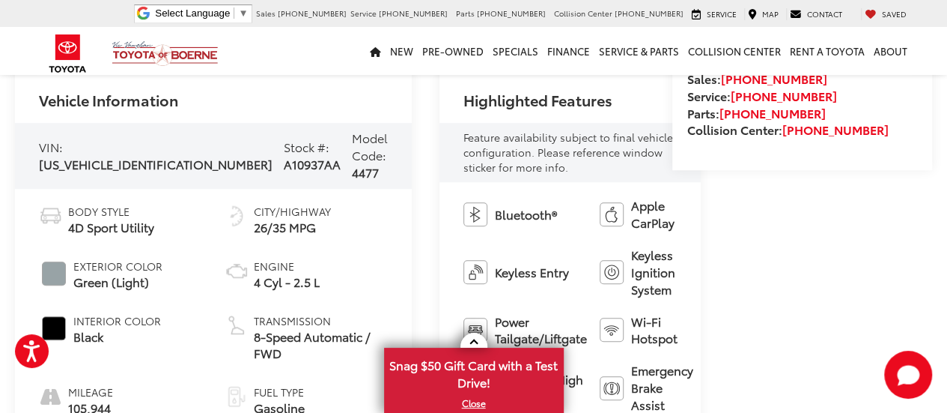
scroll to position [388, 0]
